Goal: Task Accomplishment & Management: Use online tool/utility

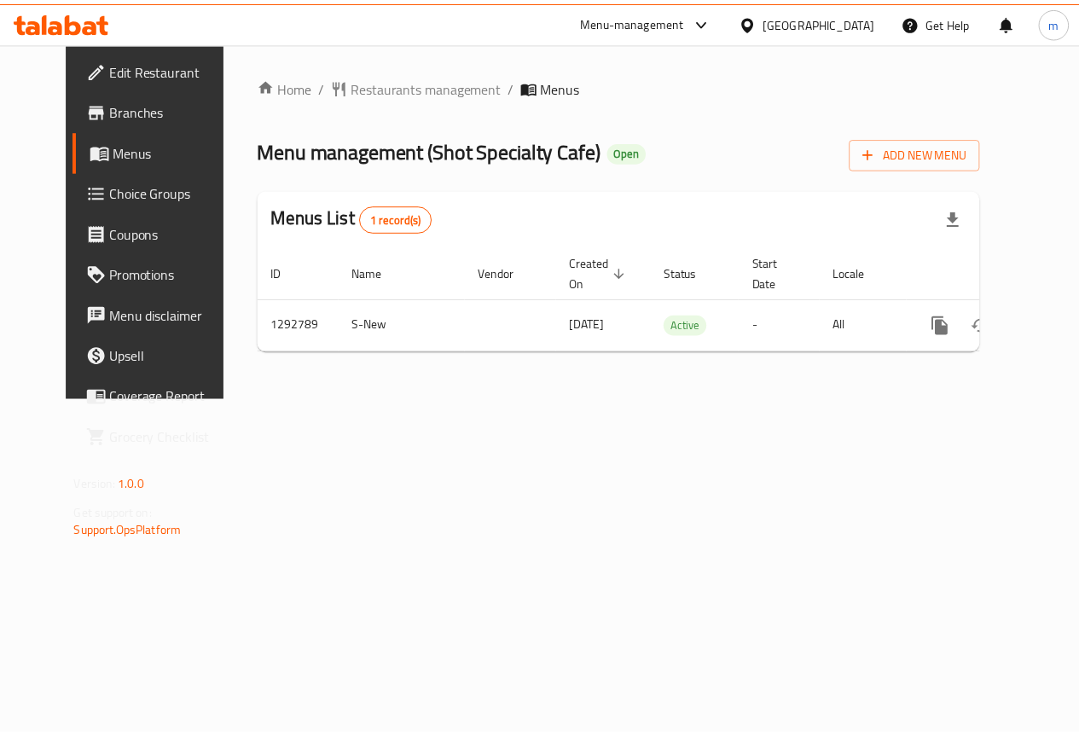
scroll to position [0, 6]
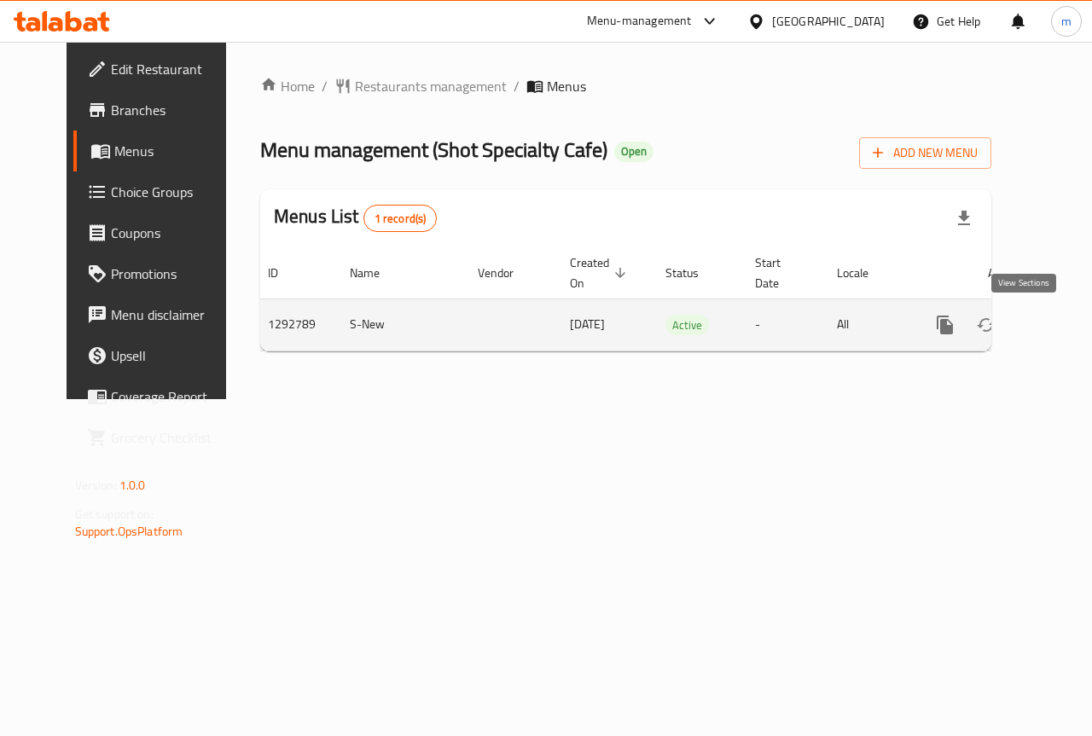
click at [1057, 333] on icon "enhanced table" at bounding box center [1067, 325] width 20 height 20
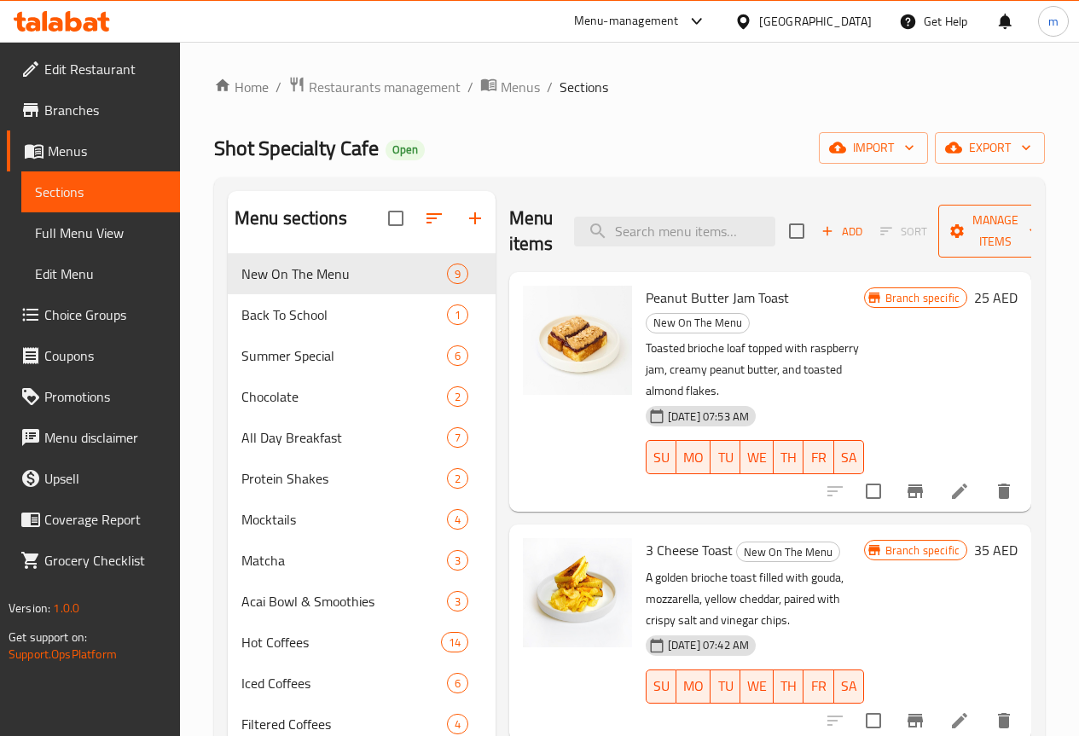
click at [983, 217] on span "Manage items" at bounding box center [995, 231] width 87 height 43
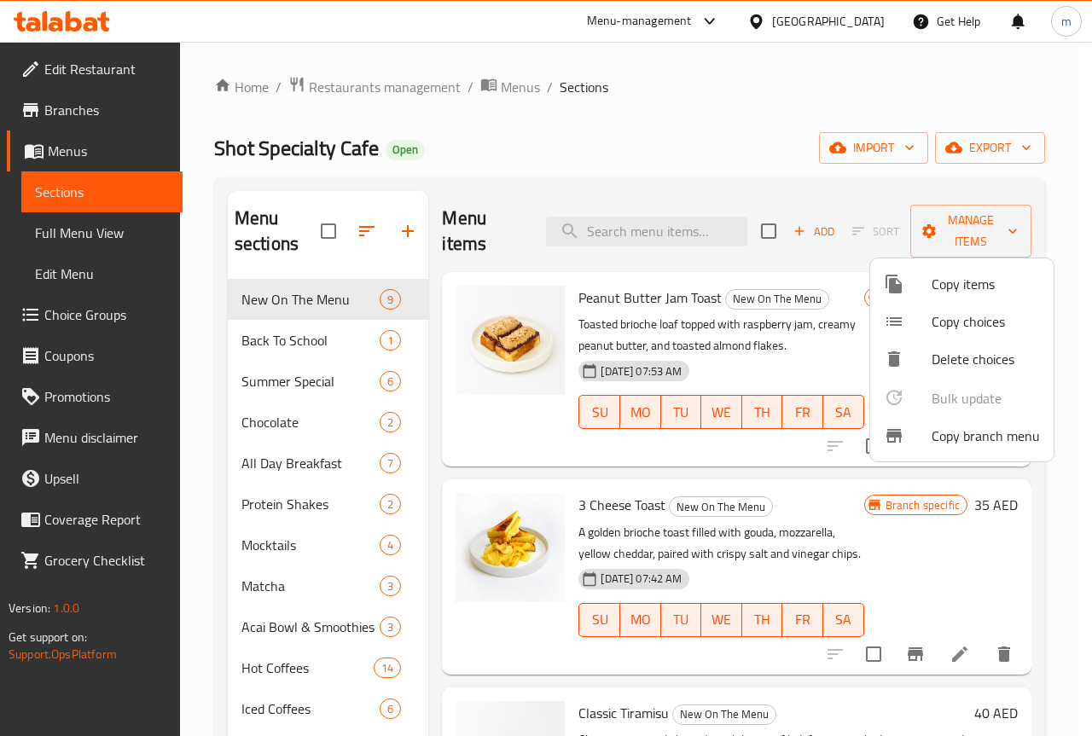
click at [965, 445] on span "Copy branch menu" at bounding box center [985, 436] width 108 height 20
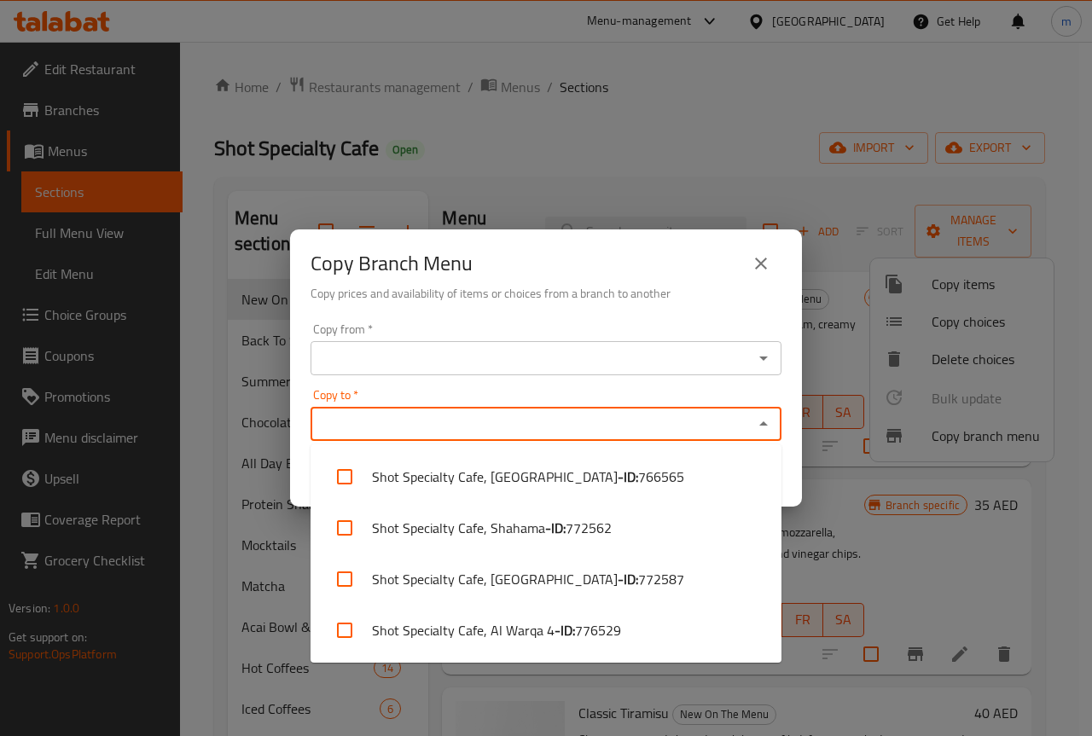
click at [399, 427] on input "Copy to   *" at bounding box center [532, 424] width 432 height 24
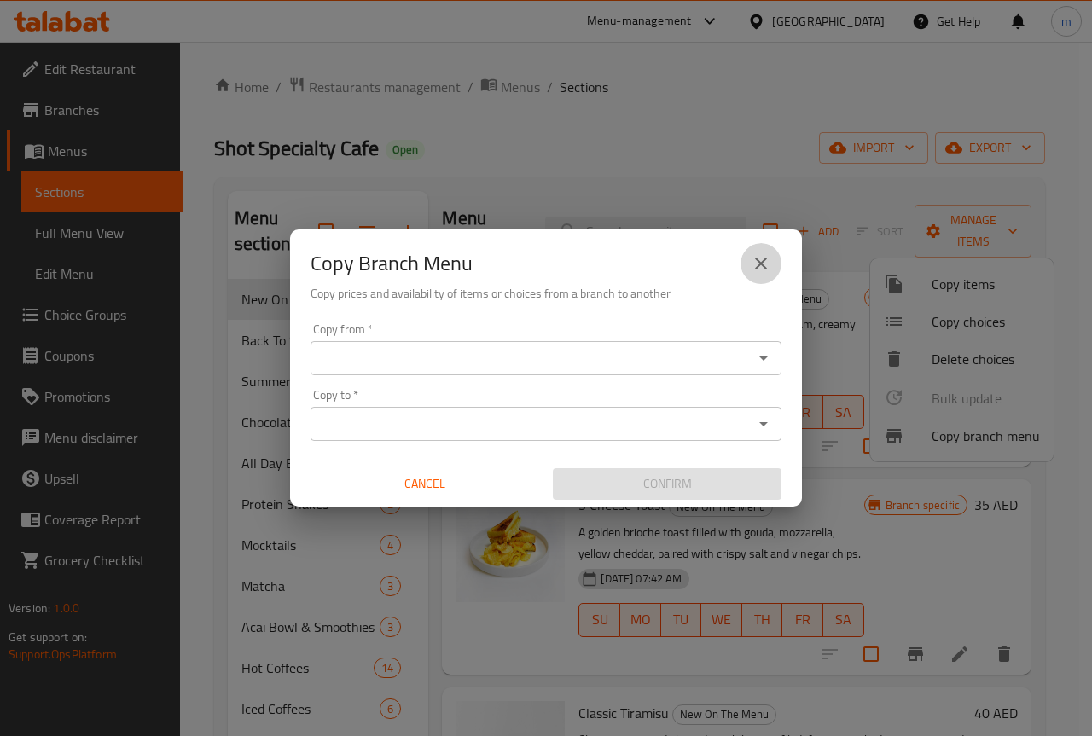
click at [754, 264] on icon "close" at bounding box center [760, 263] width 20 height 20
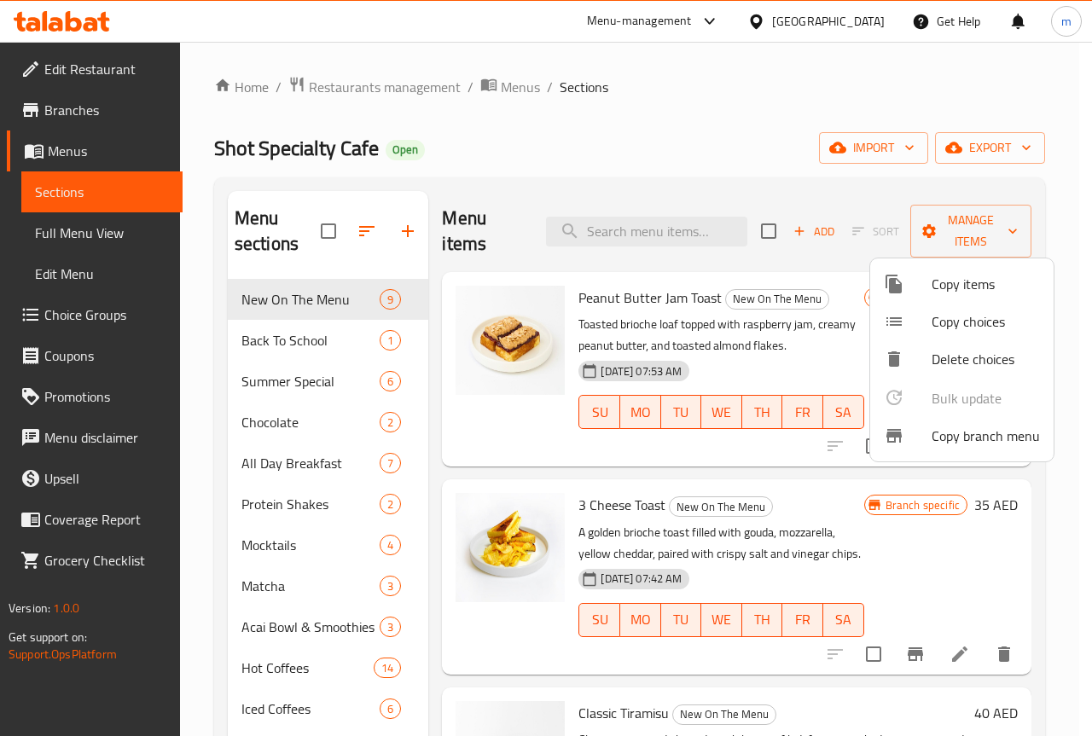
click at [953, 216] on div at bounding box center [546, 368] width 1092 height 736
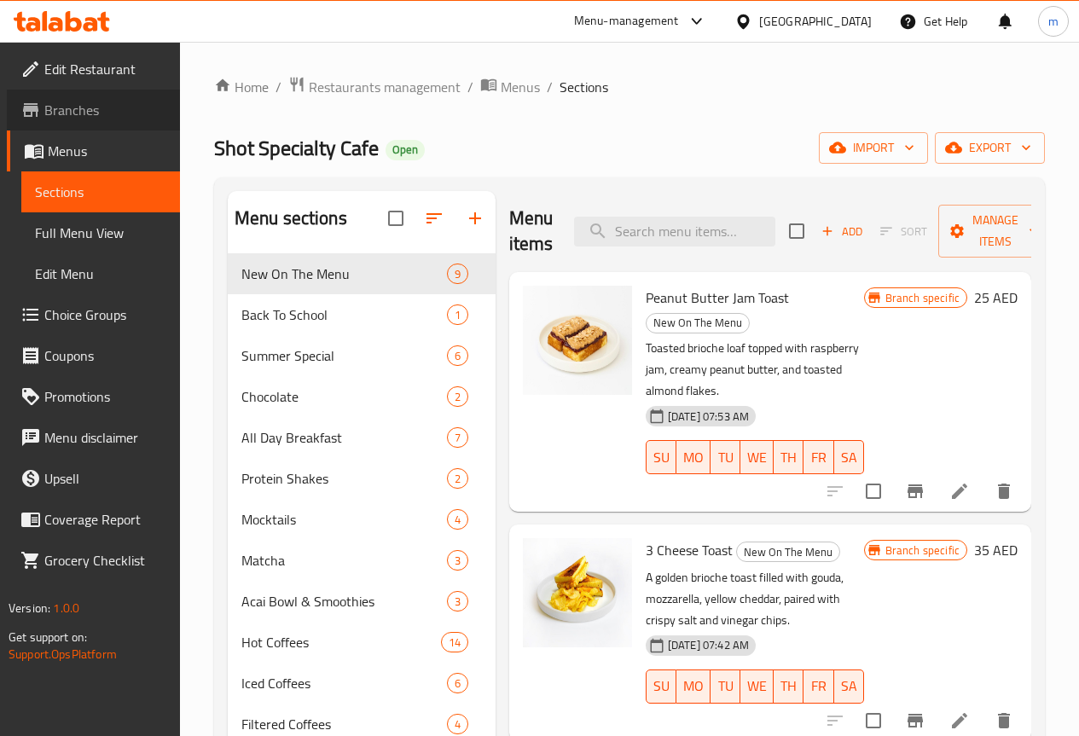
click at [101, 108] on span "Branches" at bounding box center [105, 110] width 122 height 20
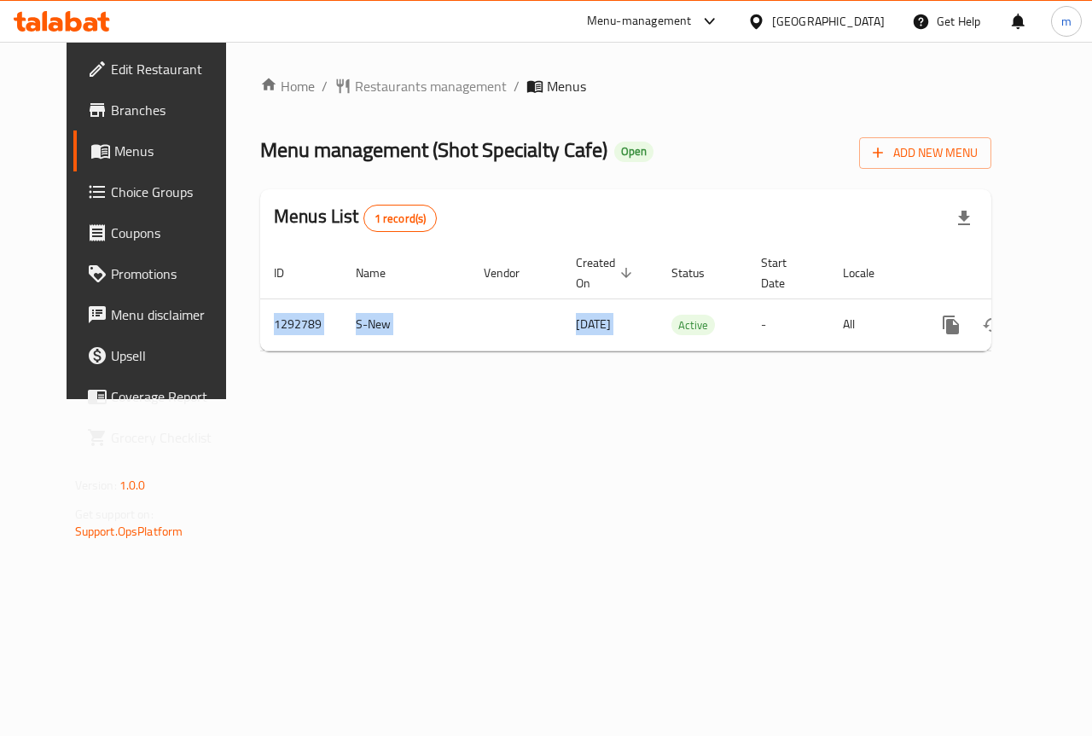
click at [633, 351] on div "ID Name Vendor Created On sorted descending Status Start Date Locale Actions 12…" at bounding box center [625, 299] width 731 height 104
click at [609, 386] on div "Home / Restaurants management / Menus Menu management ( Shot Specialty Cafe ) O…" at bounding box center [625, 220] width 799 height 357
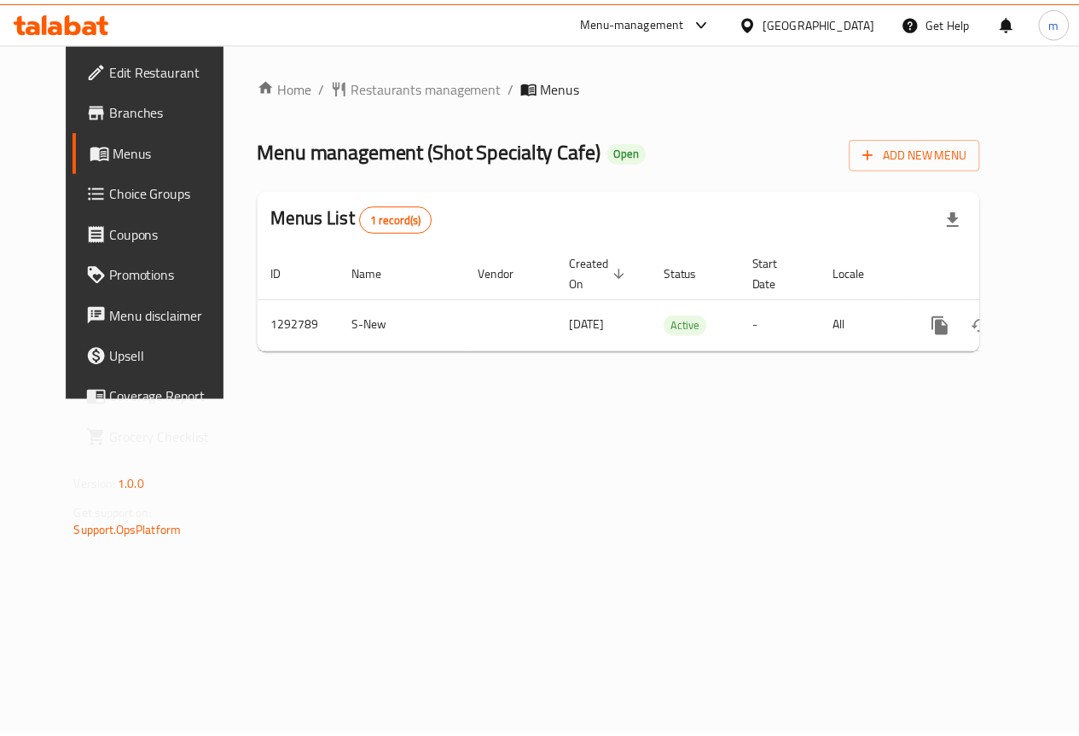
scroll to position [0, 6]
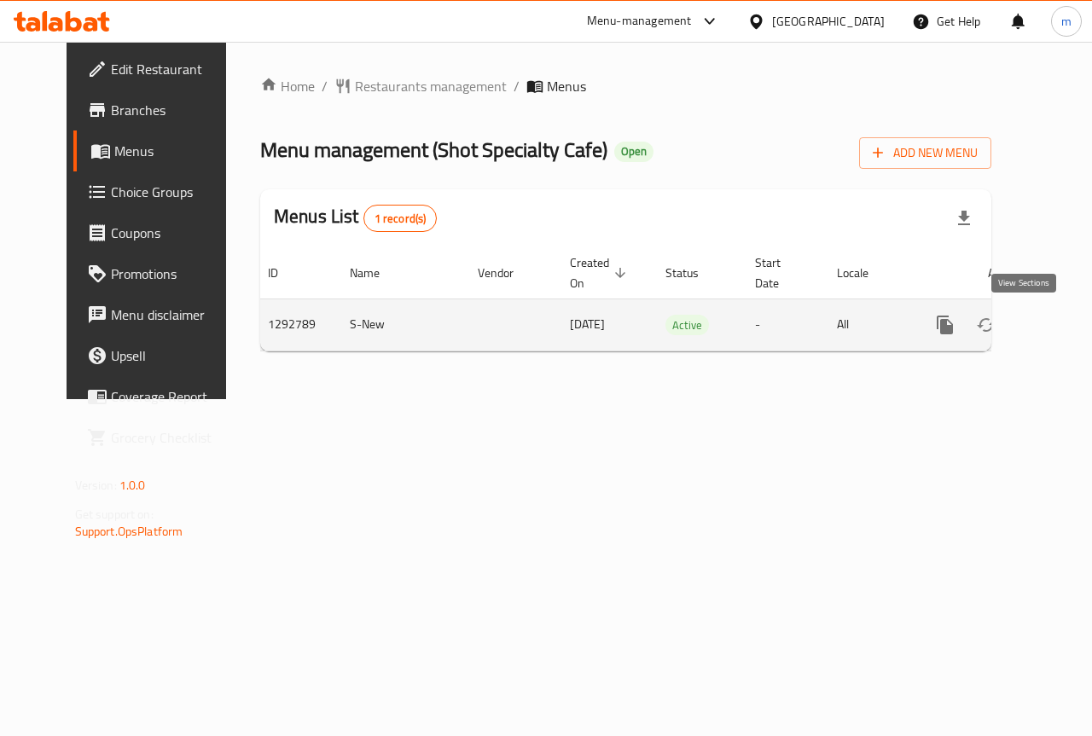
click at [1047, 312] on link "enhanced table" at bounding box center [1067, 324] width 41 height 41
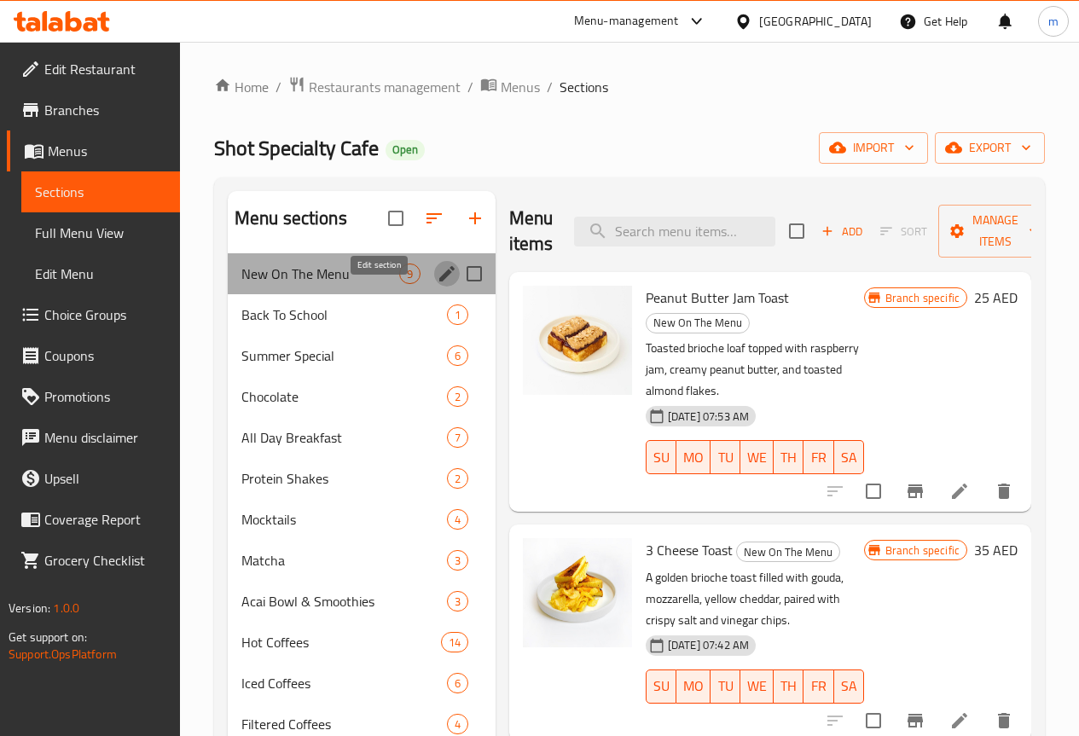
click at [437, 284] on icon "edit" at bounding box center [447, 274] width 20 height 20
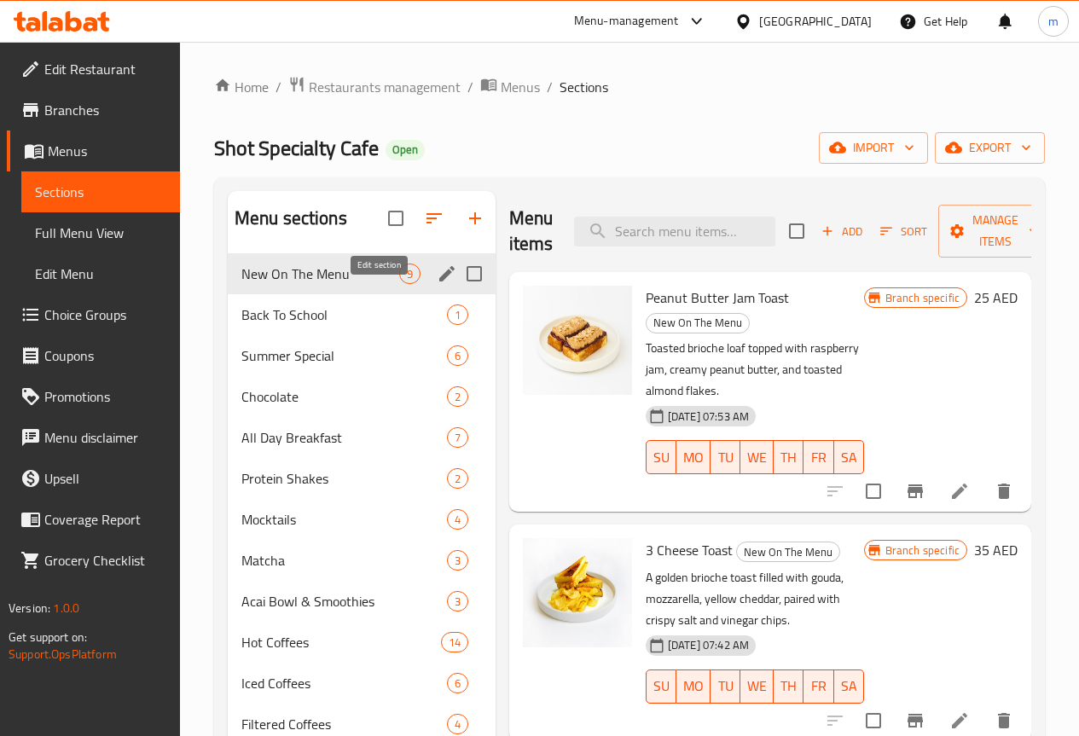
click at [439, 281] on icon "edit" at bounding box center [446, 273] width 15 height 15
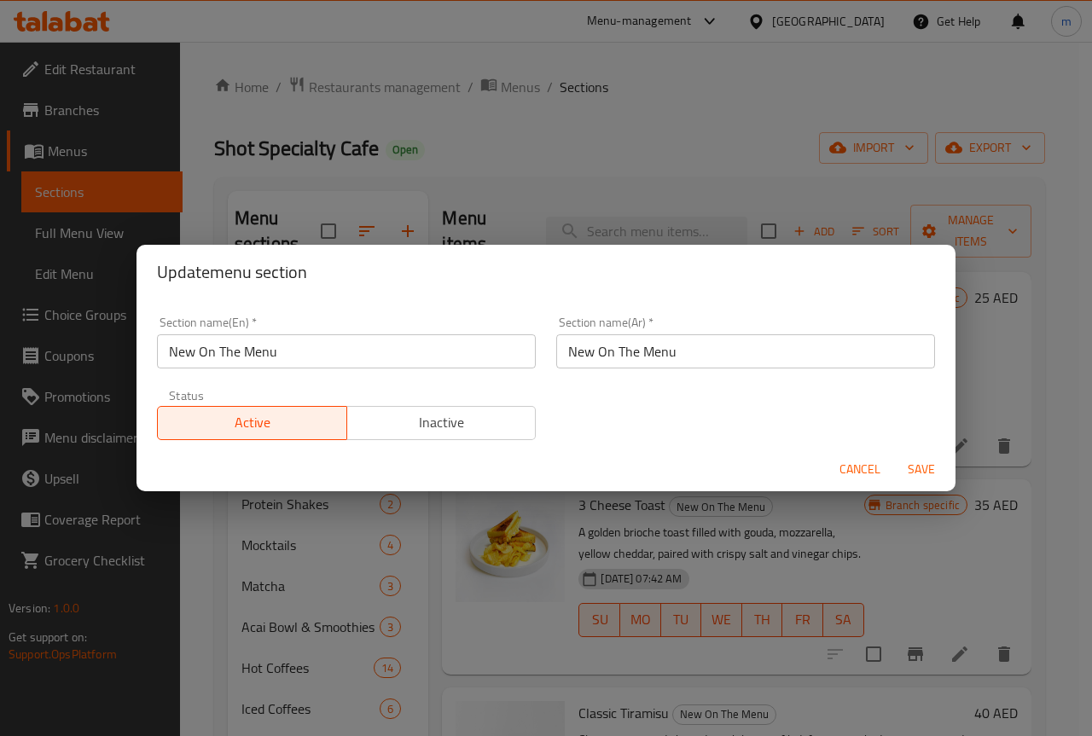
click at [630, 109] on div "Update menu section Section name(En)   * New On The Menu Section name(En) * Sec…" at bounding box center [546, 368] width 1092 height 736
click at [842, 467] on span "Cancel" at bounding box center [859, 469] width 41 height 21
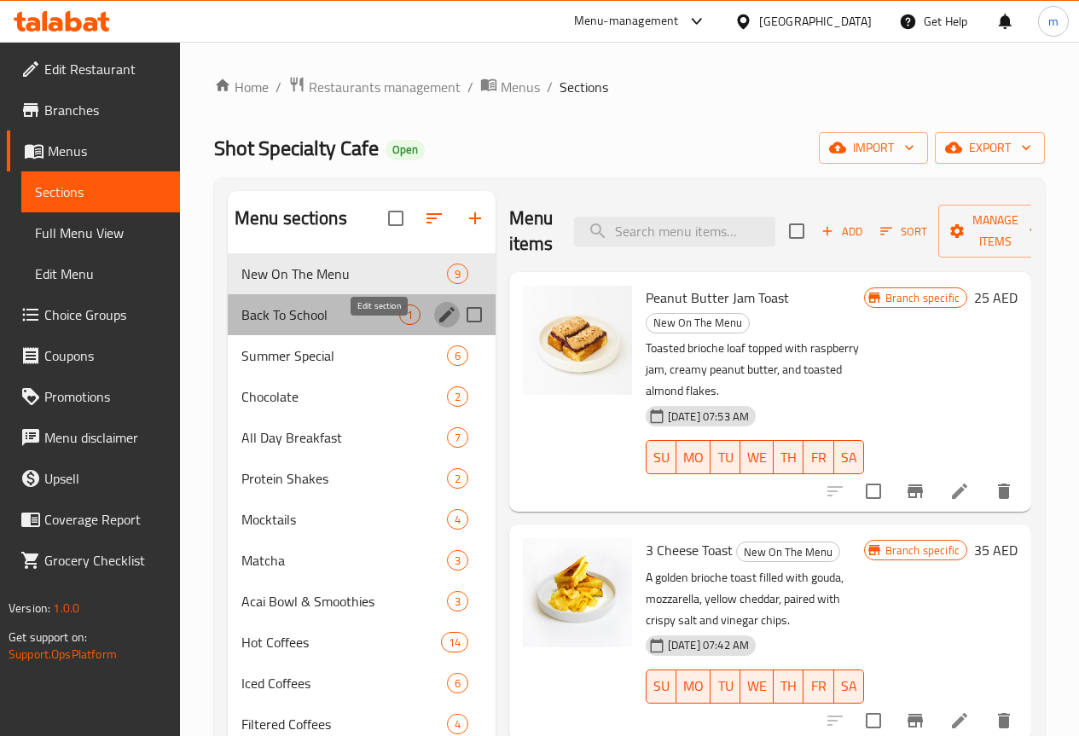
click at [439, 322] on icon "edit" at bounding box center [446, 314] width 15 height 15
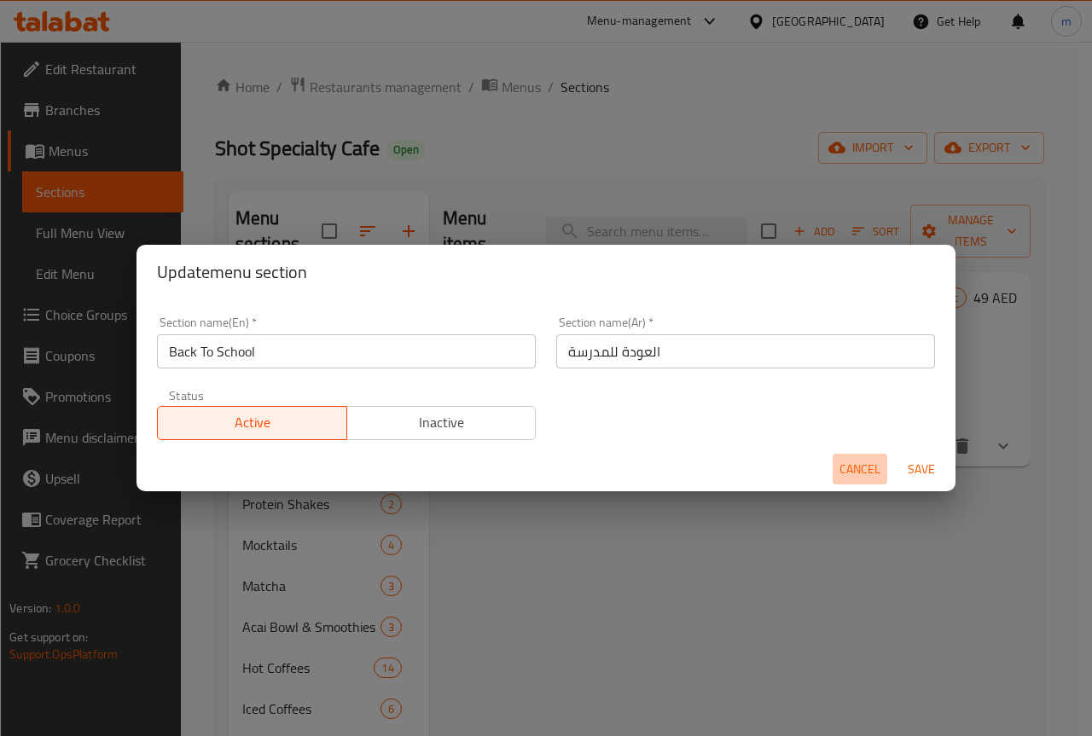
click at [851, 465] on span "Cancel" at bounding box center [859, 469] width 41 height 21
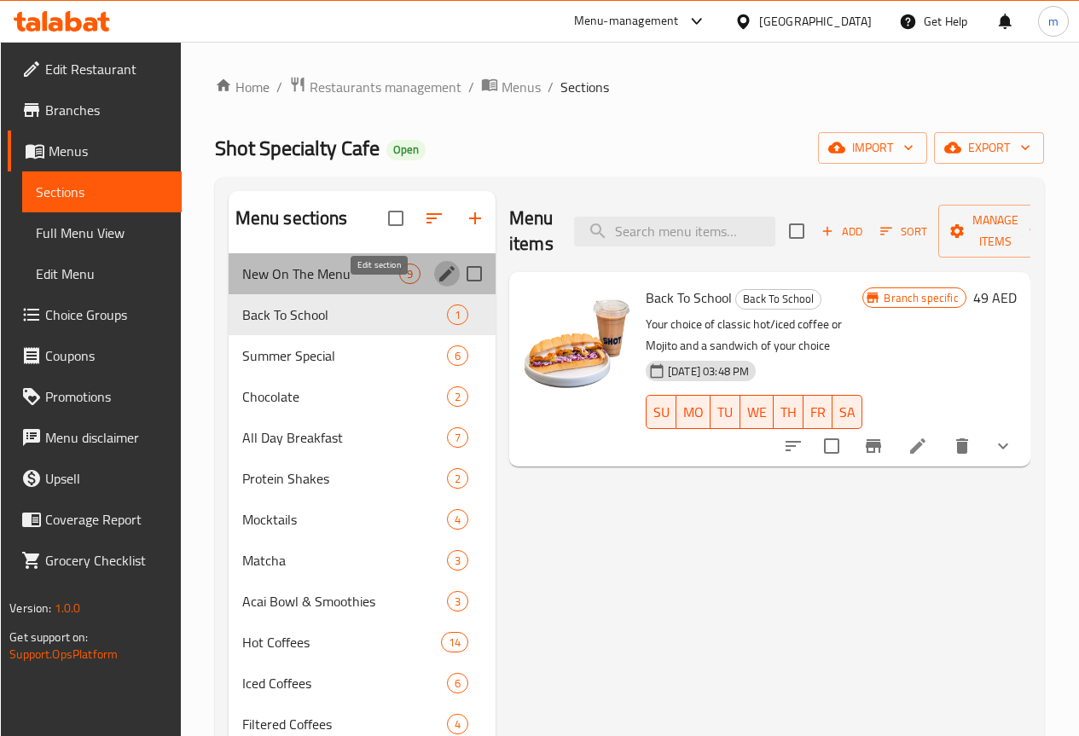
click at [437, 284] on icon "edit" at bounding box center [447, 274] width 20 height 20
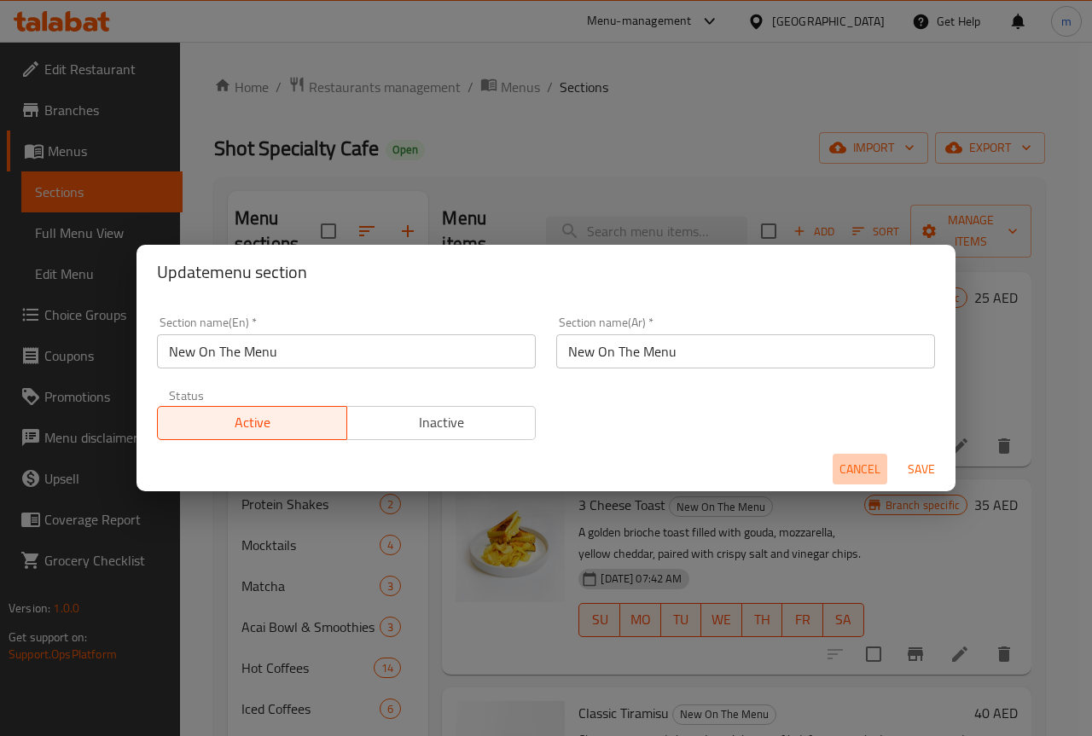
click at [847, 468] on span "Cancel" at bounding box center [859, 469] width 41 height 21
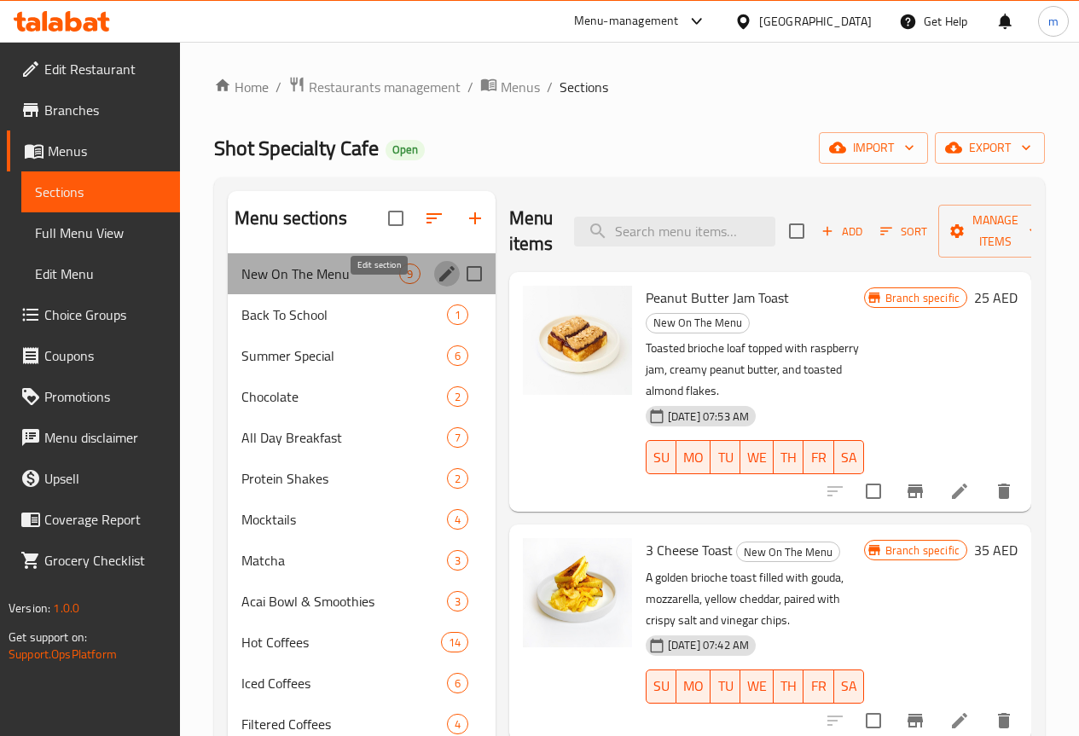
click at [434, 287] on button "edit" at bounding box center [447, 274] width 26 height 26
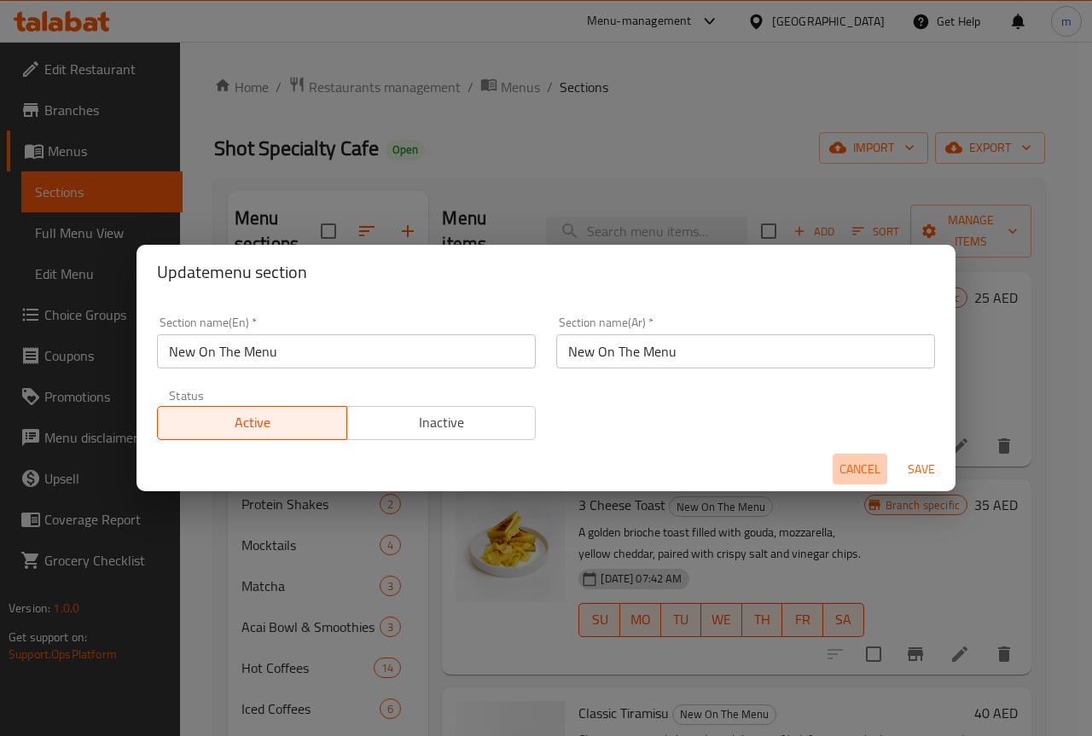
click at [838, 472] on button "Cancel" at bounding box center [859, 470] width 55 height 32
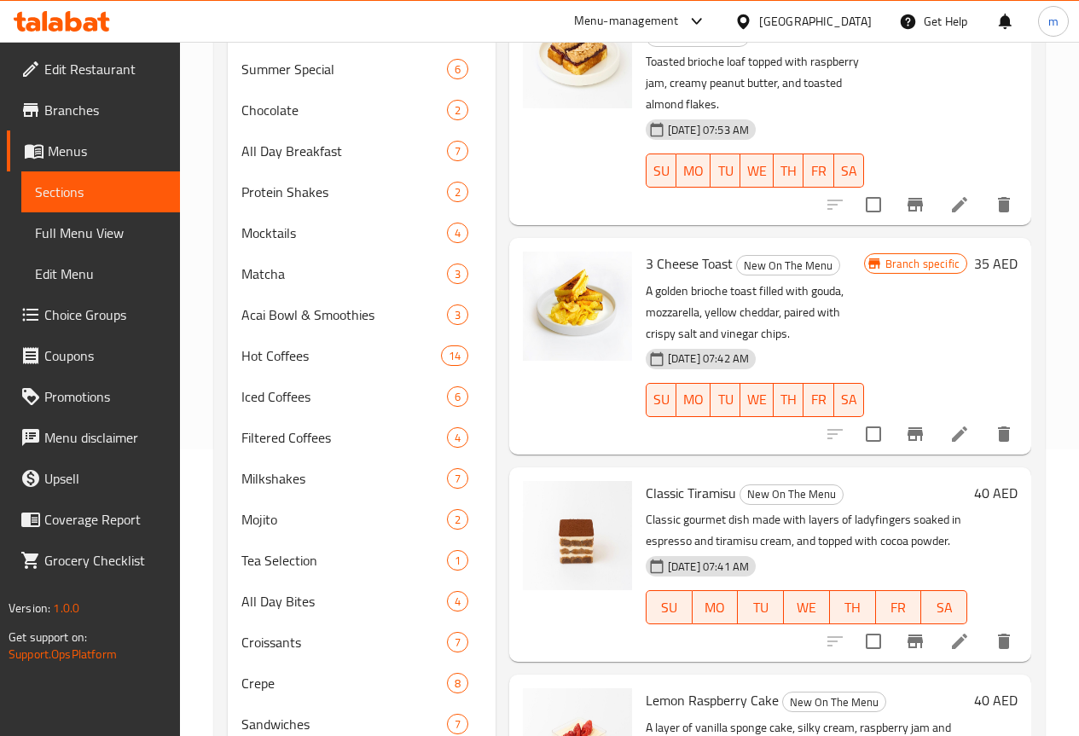
scroll to position [256, 0]
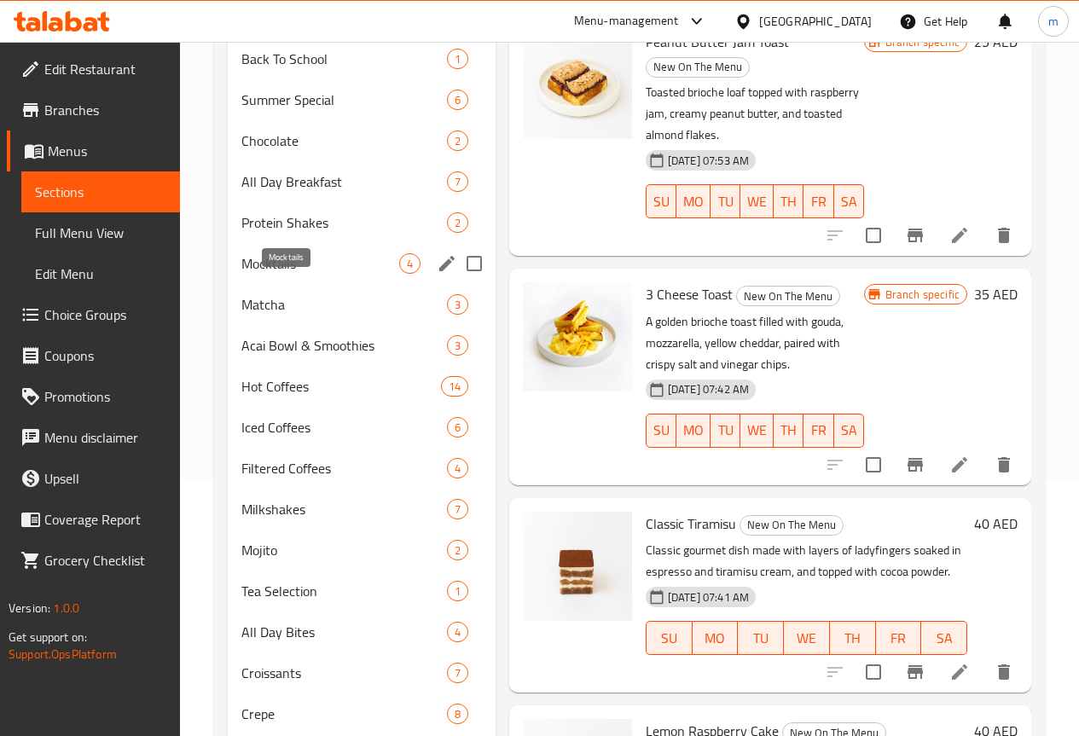
click at [268, 274] on span "Mocktails" at bounding box center [320, 263] width 158 height 20
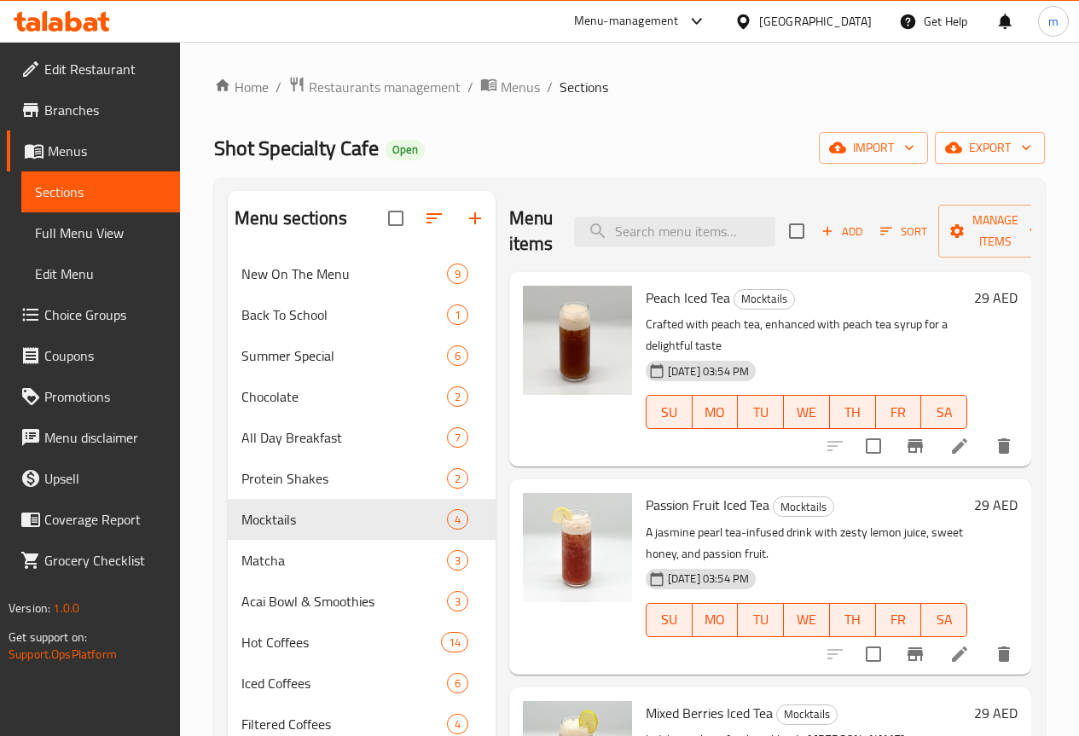
click at [103, 101] on span "Branches" at bounding box center [105, 110] width 122 height 20
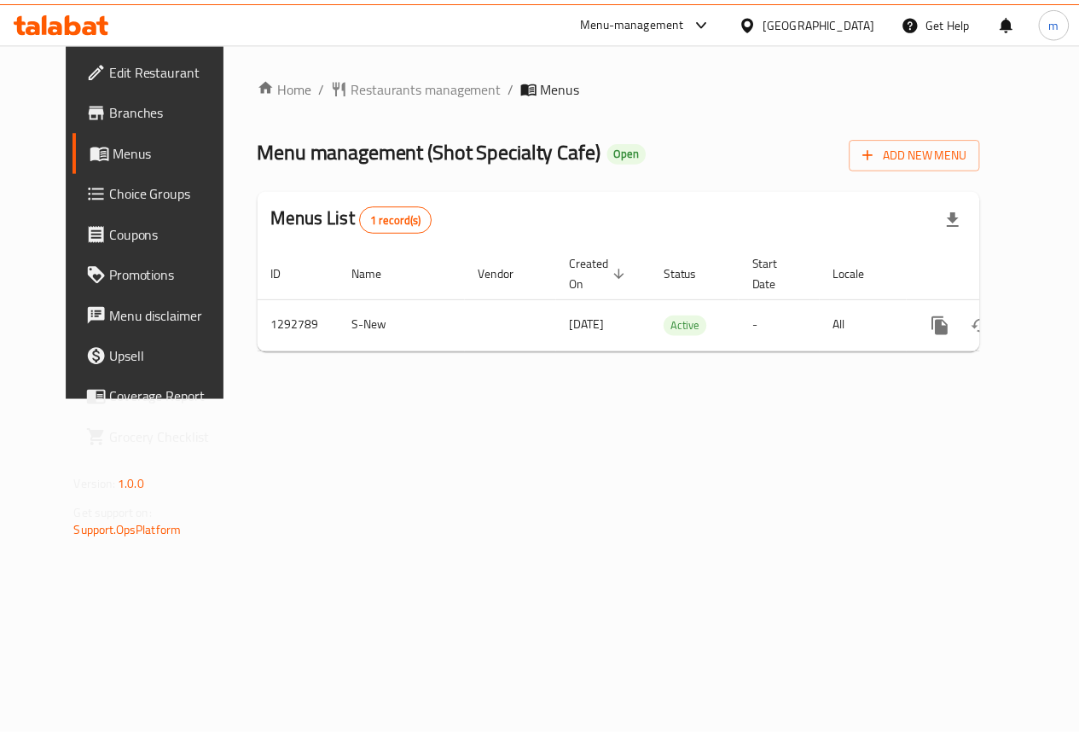
scroll to position [0, 6]
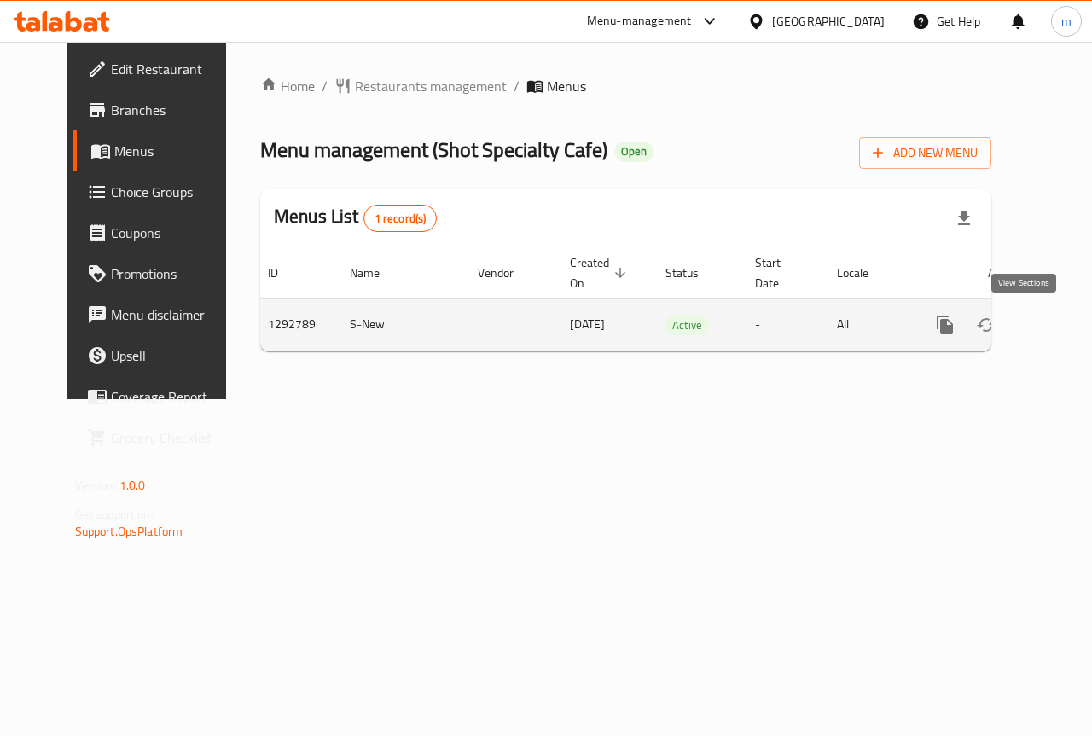
click at [1060, 326] on icon "enhanced table" at bounding box center [1067, 324] width 15 height 15
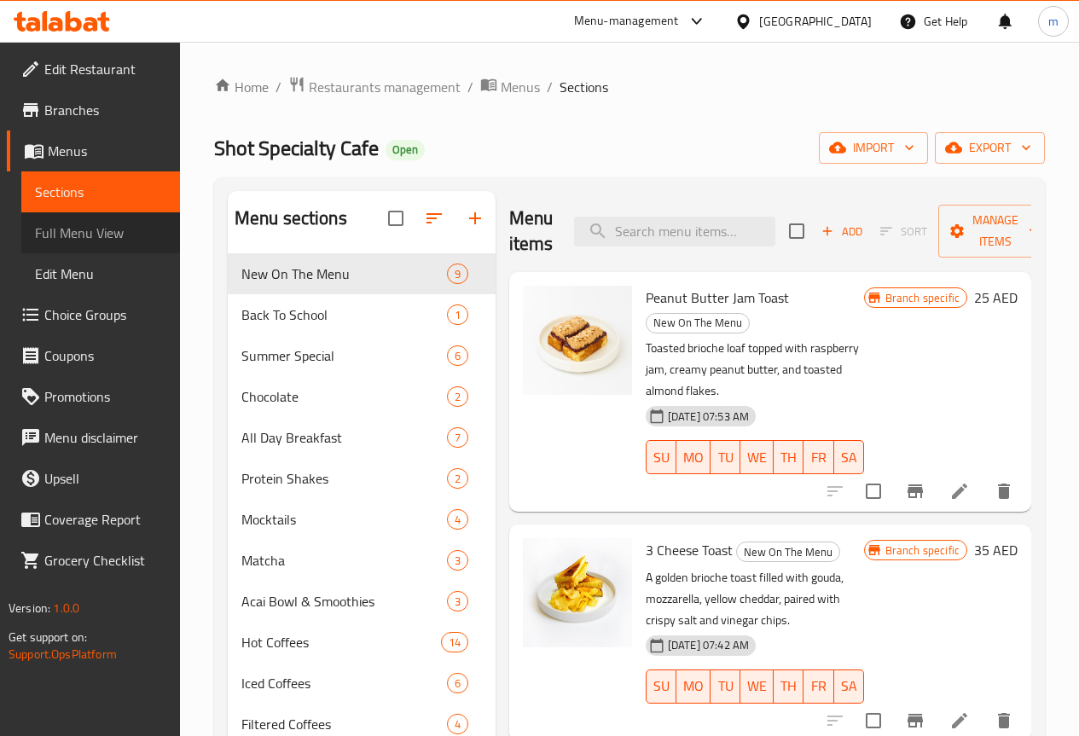
click at [47, 231] on span "Full Menu View" at bounding box center [100, 233] width 131 height 20
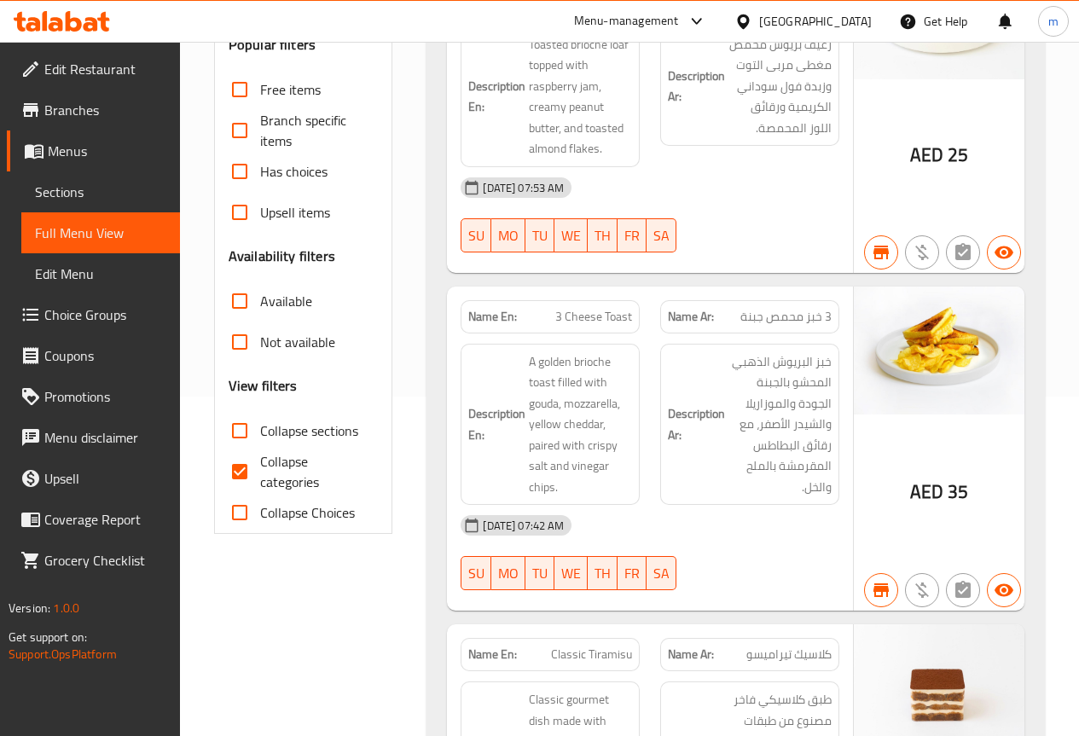
scroll to position [341, 0]
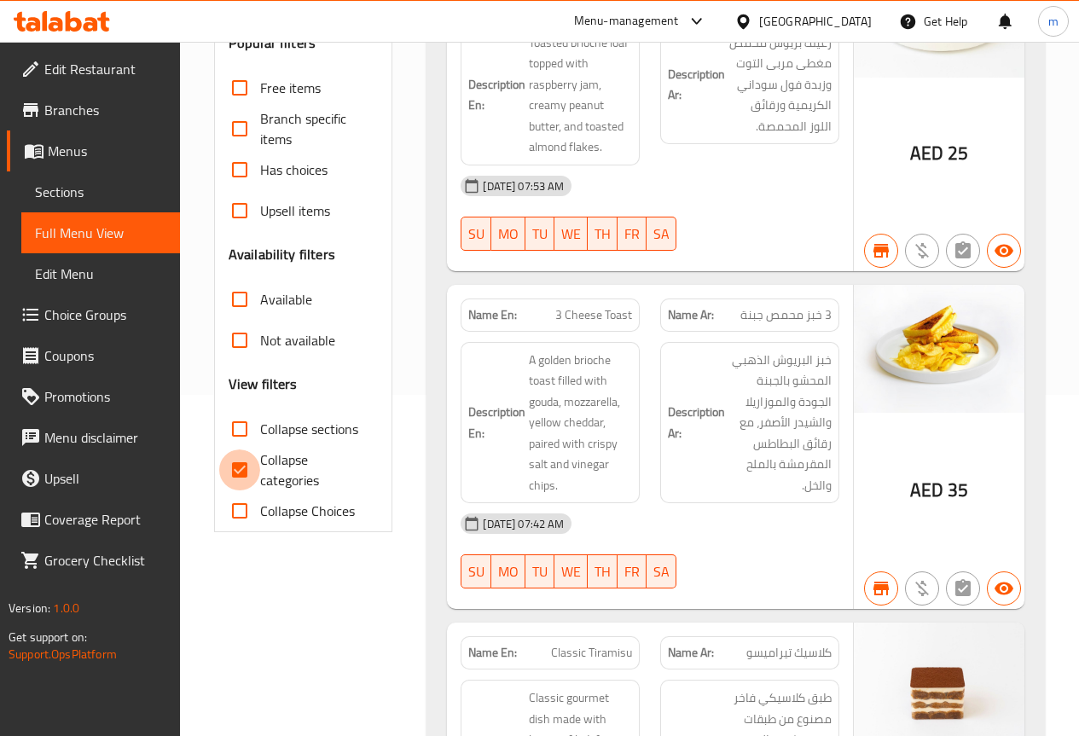
click at [242, 471] on input "Collapse categories" at bounding box center [239, 469] width 41 height 41
checkbox input "false"
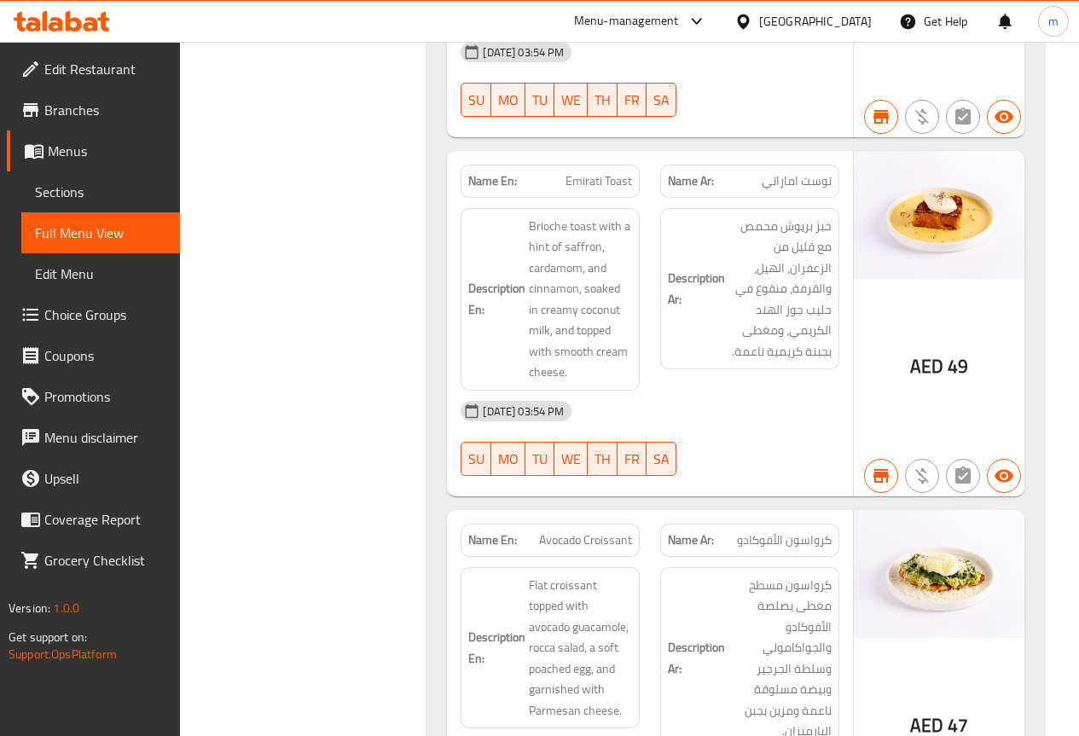
scroll to position [0, 0]
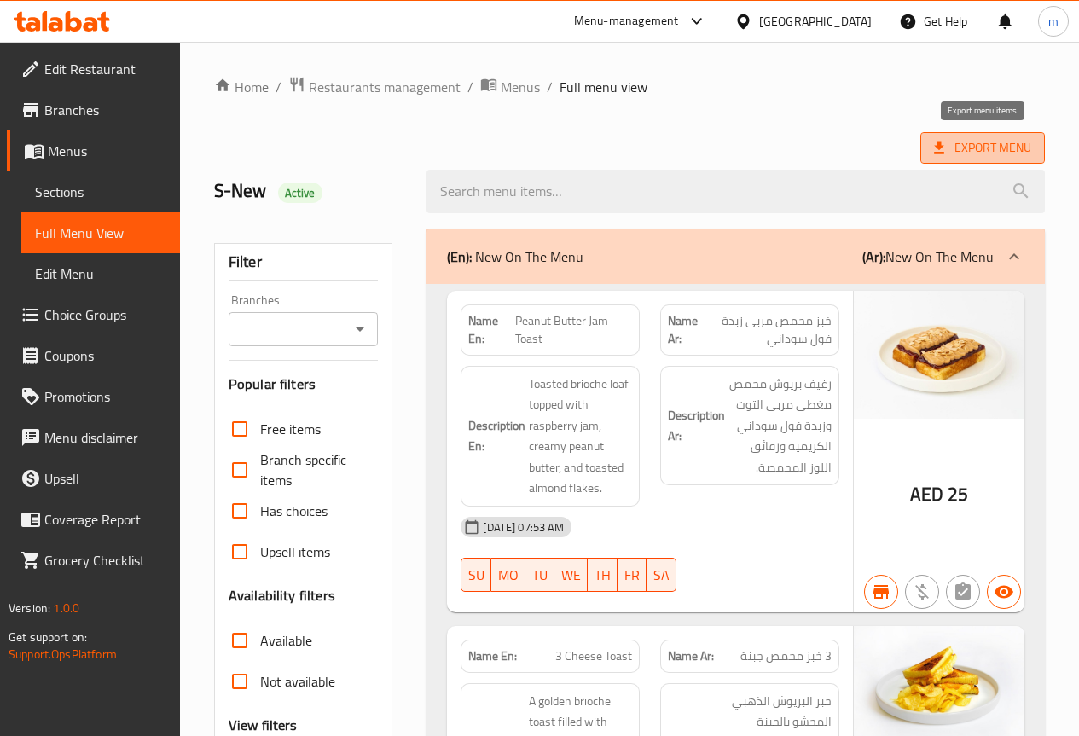
click at [967, 153] on span "Export Menu" at bounding box center [982, 147] width 97 height 21
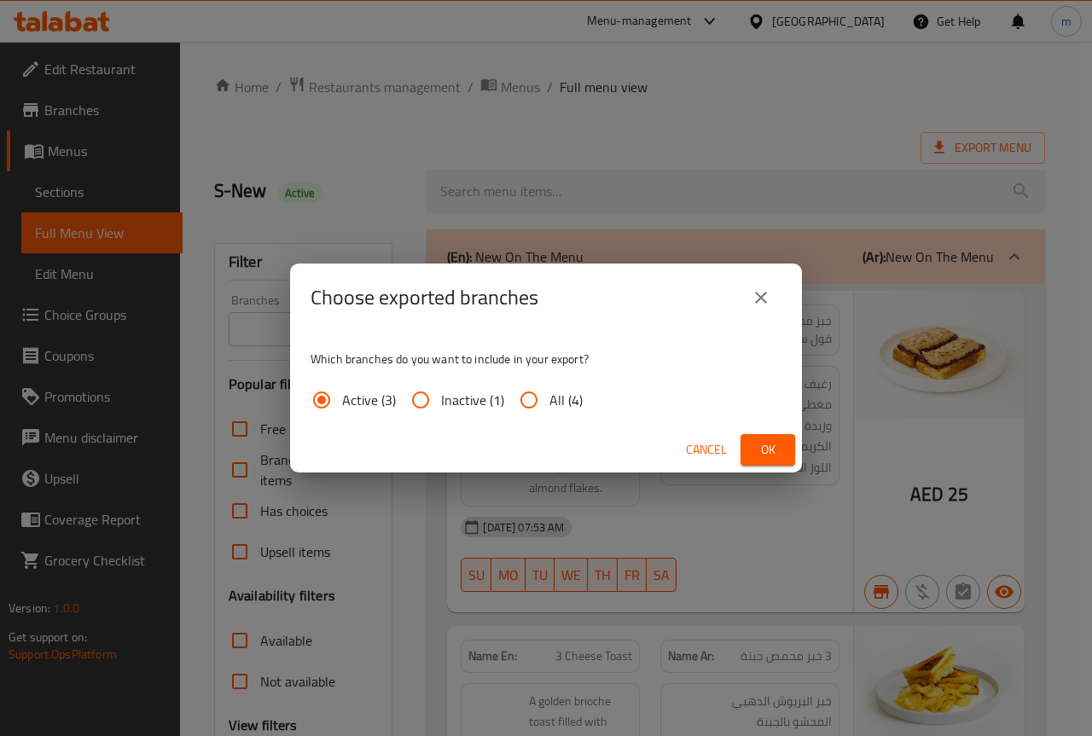
click at [518, 403] on input "All (4)" at bounding box center [528, 400] width 41 height 41
radio input "true"
click at [755, 443] on span "Ok" at bounding box center [767, 449] width 27 height 21
